Goal: Task Accomplishment & Management: Complete application form

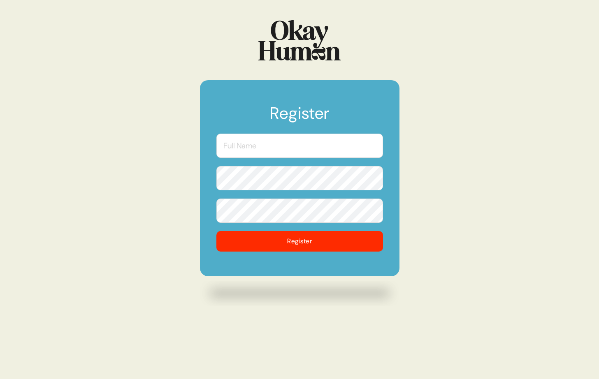
click at [267, 151] on input "text" at bounding box center [299, 146] width 167 height 24
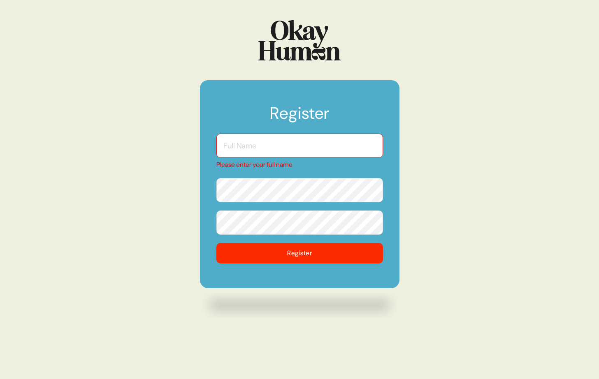
type input "[PERSON_NAME][EMAIL_ADDRESS][DOMAIN_NAME]"
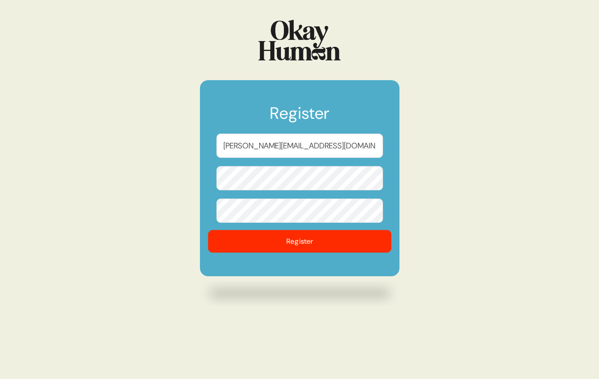
click at [289, 242] on button "Register" at bounding box center [300, 241] width 184 height 23
click at [286, 242] on button "Register" at bounding box center [300, 241] width 184 height 23
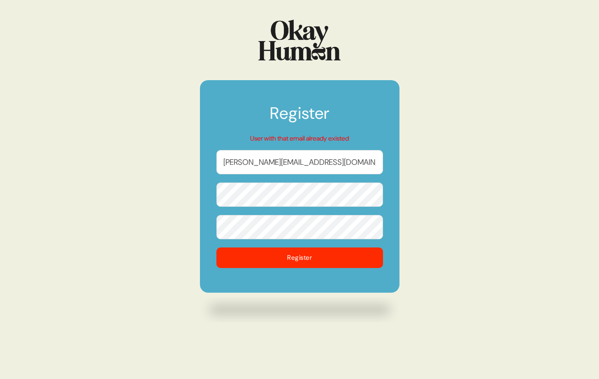
click at [300, 38] on img at bounding box center [299, 40] width 82 height 41
click at [291, 54] on img at bounding box center [299, 40] width 82 height 41
click at [296, 137] on p "User with that email already existed" at bounding box center [299, 139] width 167 height 10
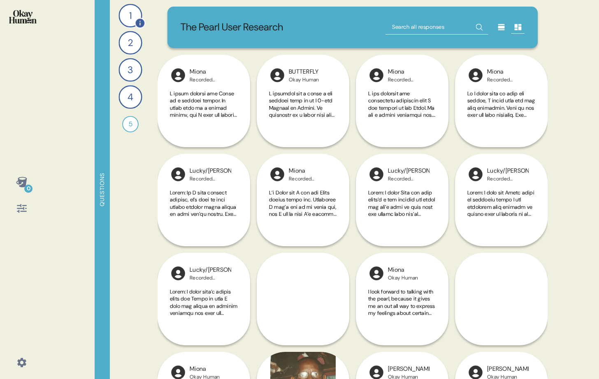
click at [132, 15] on div "1" at bounding box center [130, 15] width 23 height 23
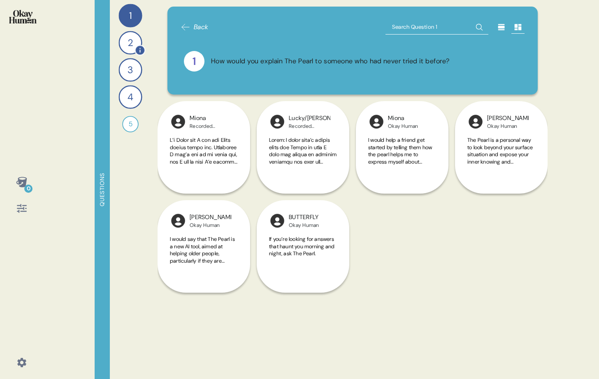
click at [131, 42] on div "2" at bounding box center [130, 42] width 23 height 23
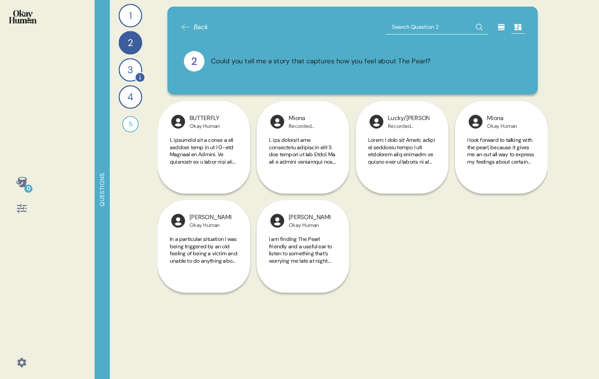
click at [130, 72] on div "3" at bounding box center [130, 69] width 23 height 23
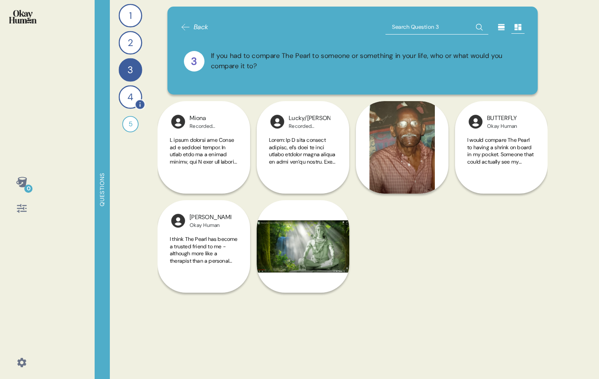
click at [130, 96] on div "4" at bounding box center [130, 96] width 23 height 23
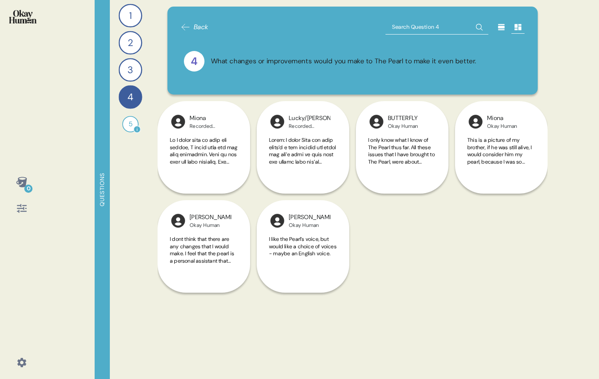
click at [129, 126] on div "5" at bounding box center [130, 124] width 16 height 16
